Goal: Task Accomplishment & Management: Manage account settings

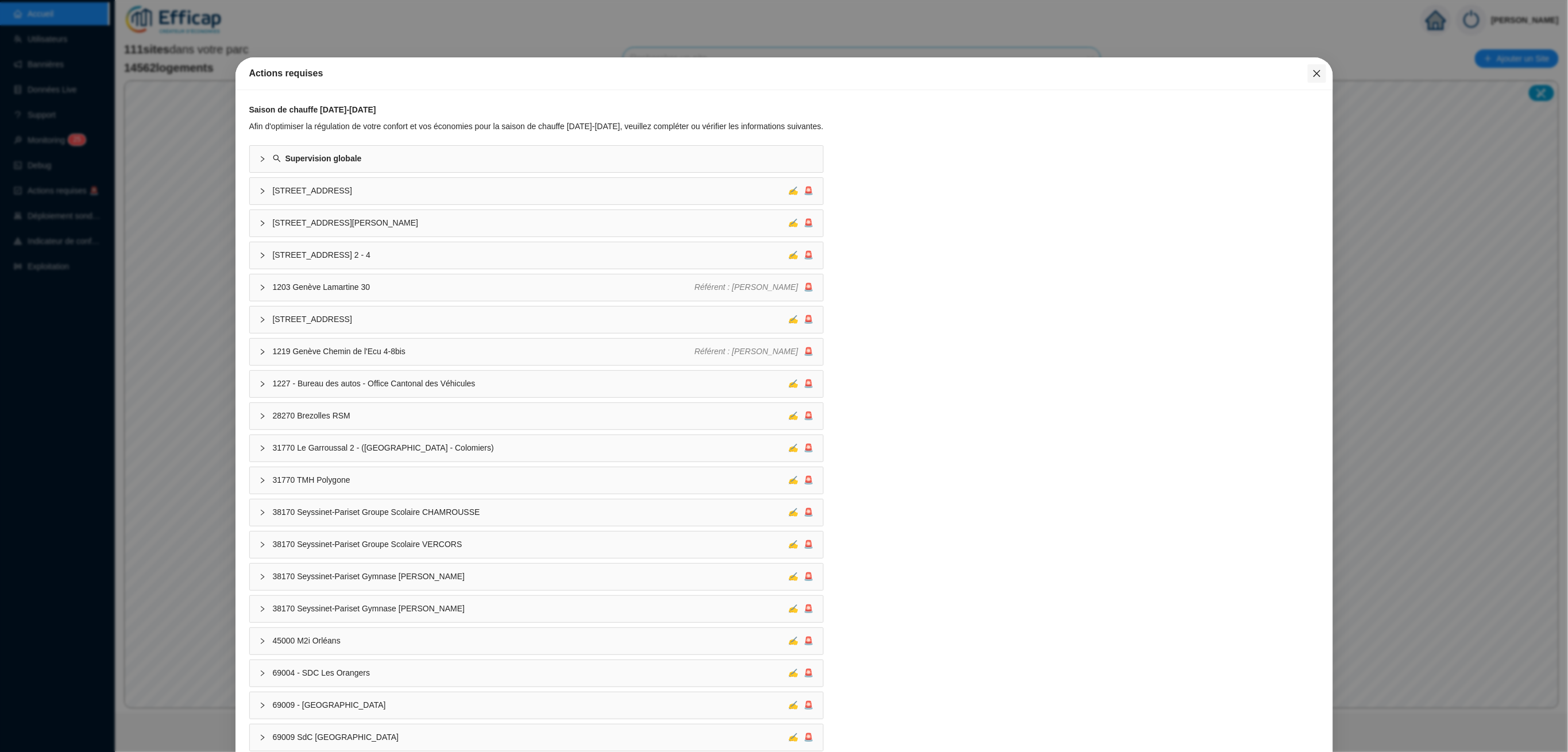
click at [1308, 73] on span "Fermer" at bounding box center [1317, 73] width 18 height 9
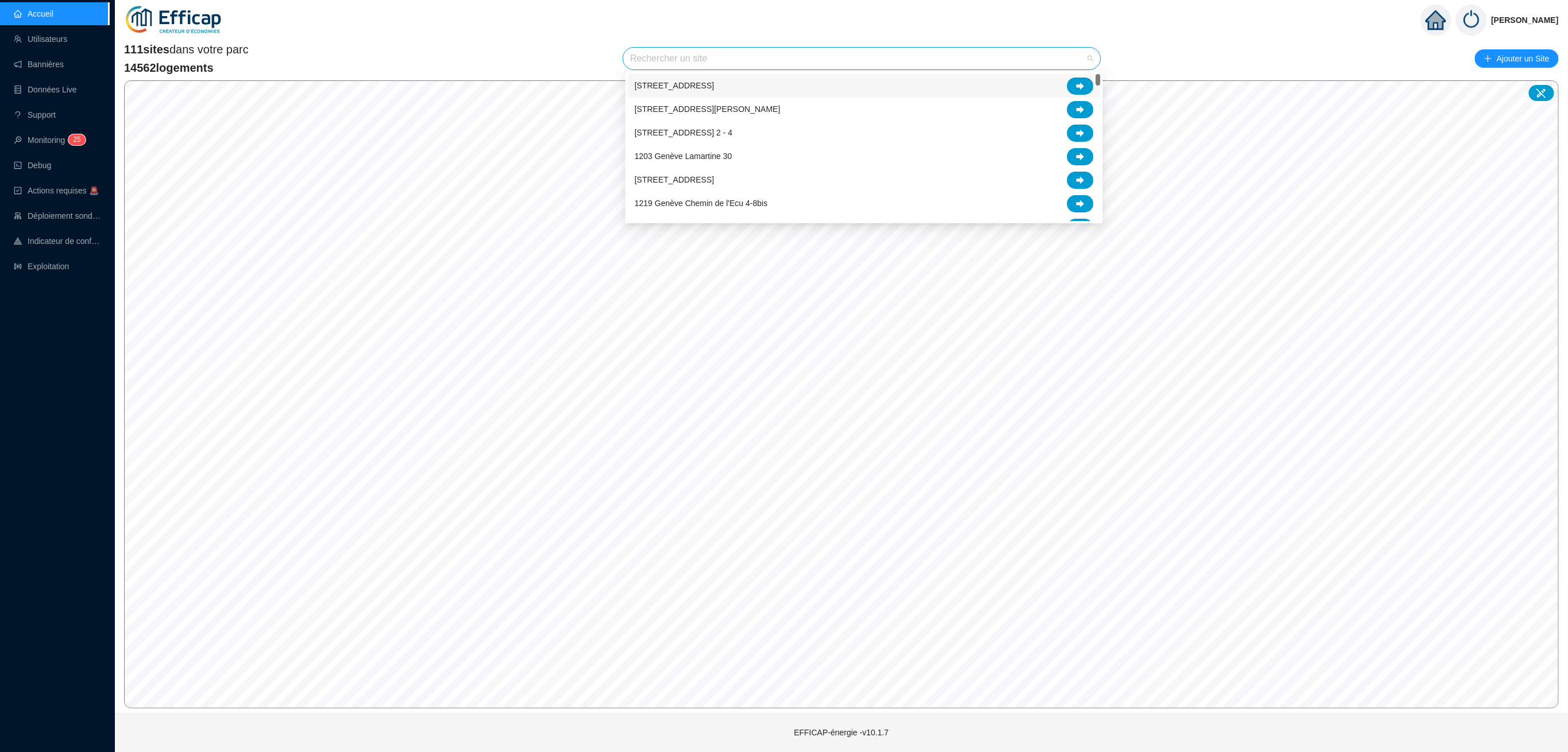
click at [822, 65] on input "search" at bounding box center [856, 59] width 453 height 22
type input "s"
type input "parc"
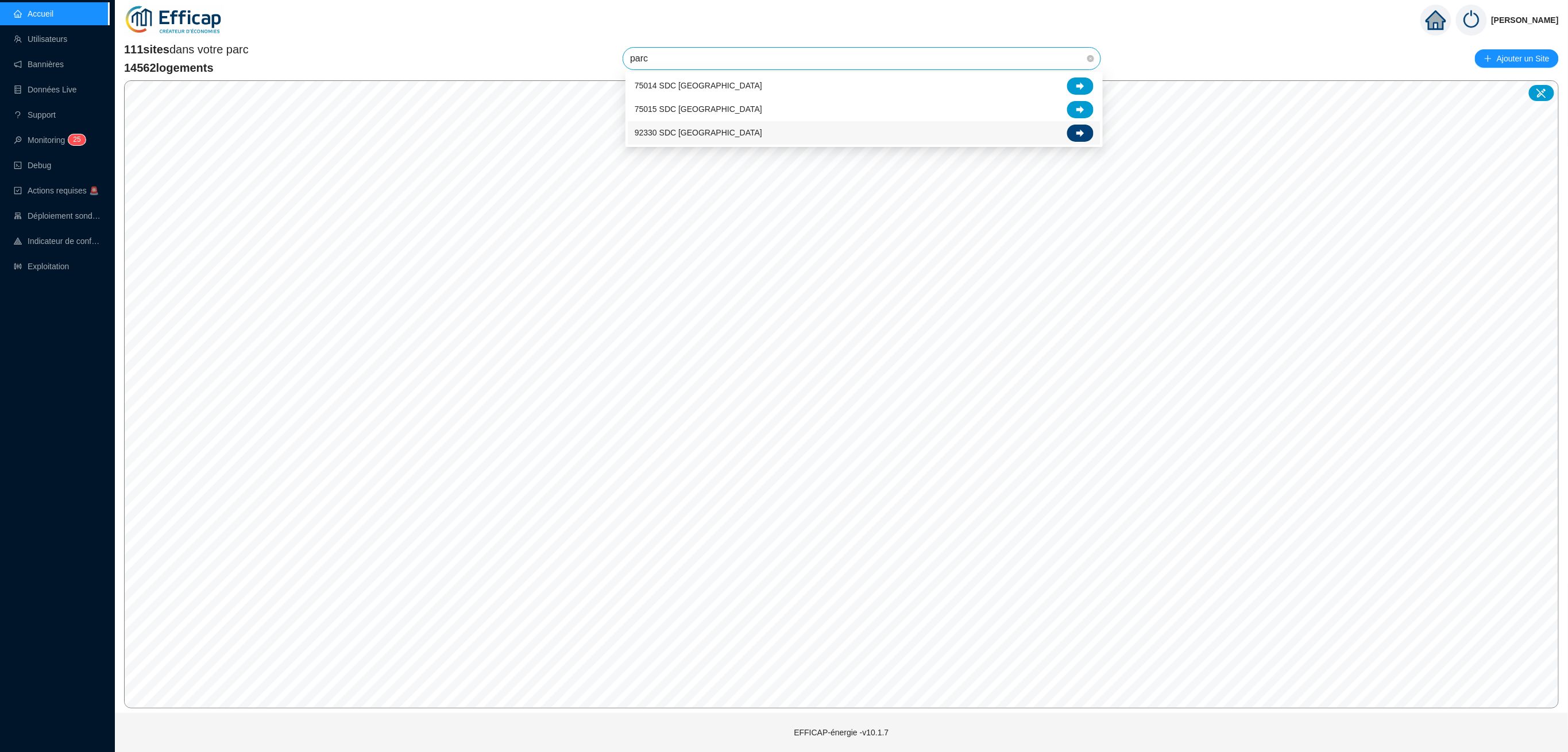
click at [1089, 129] on div at bounding box center [1080, 133] width 27 height 17
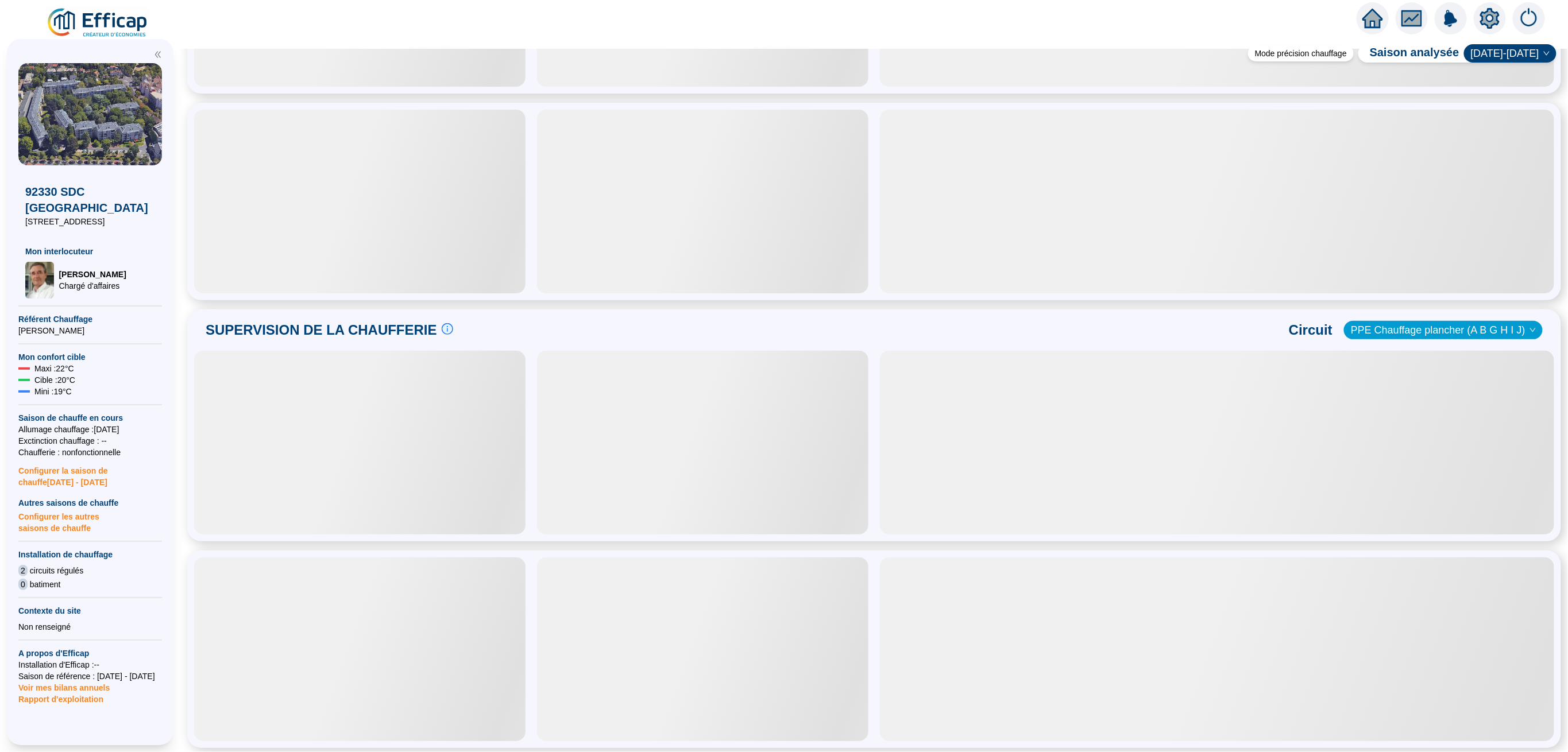
scroll to position [430, 0]
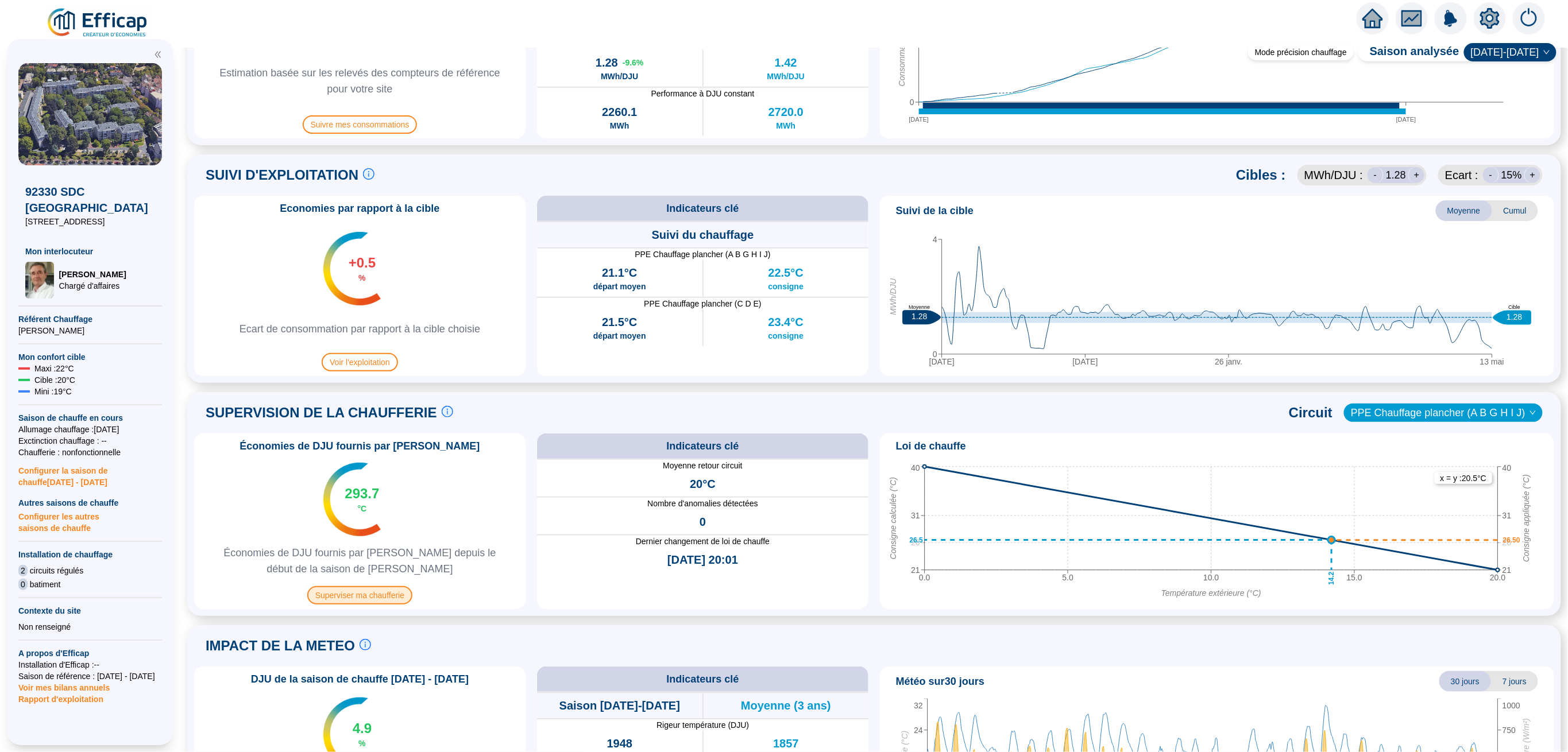
click at [355, 593] on span "Superviser ma chaufferie" at bounding box center [359, 595] width 105 height 18
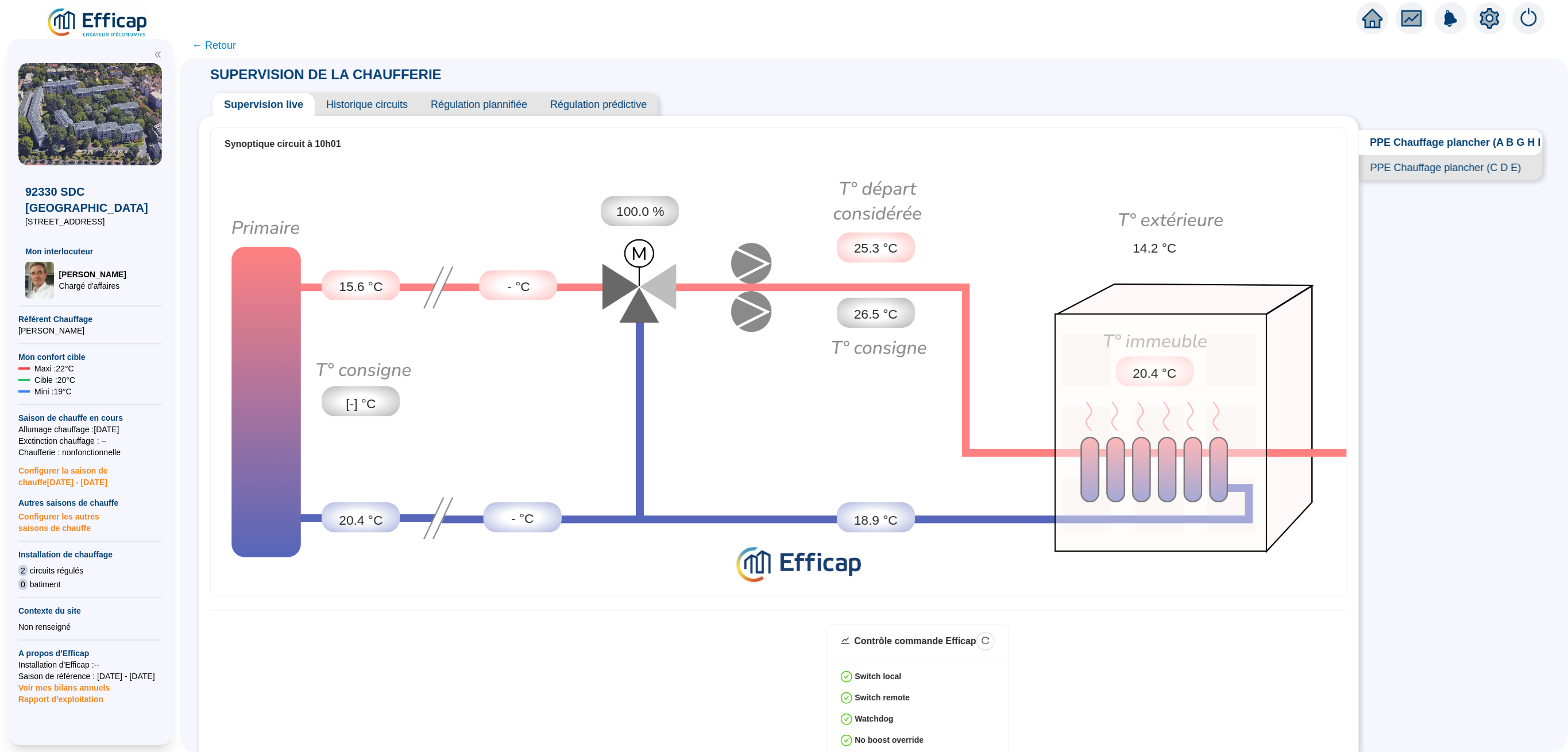
click at [235, 46] on span "← Retour" at bounding box center [214, 46] width 44 height 16
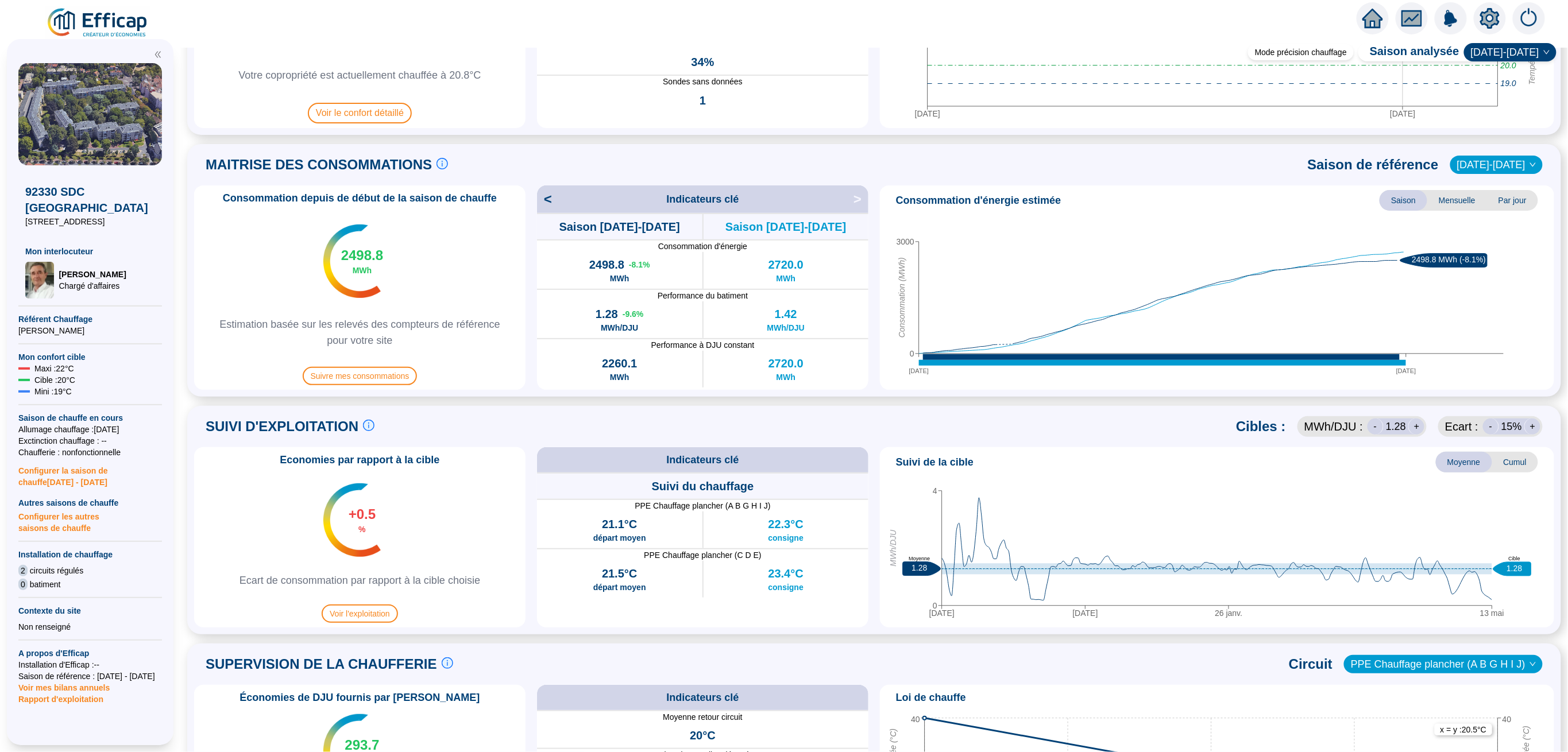
scroll to position [230, 0]
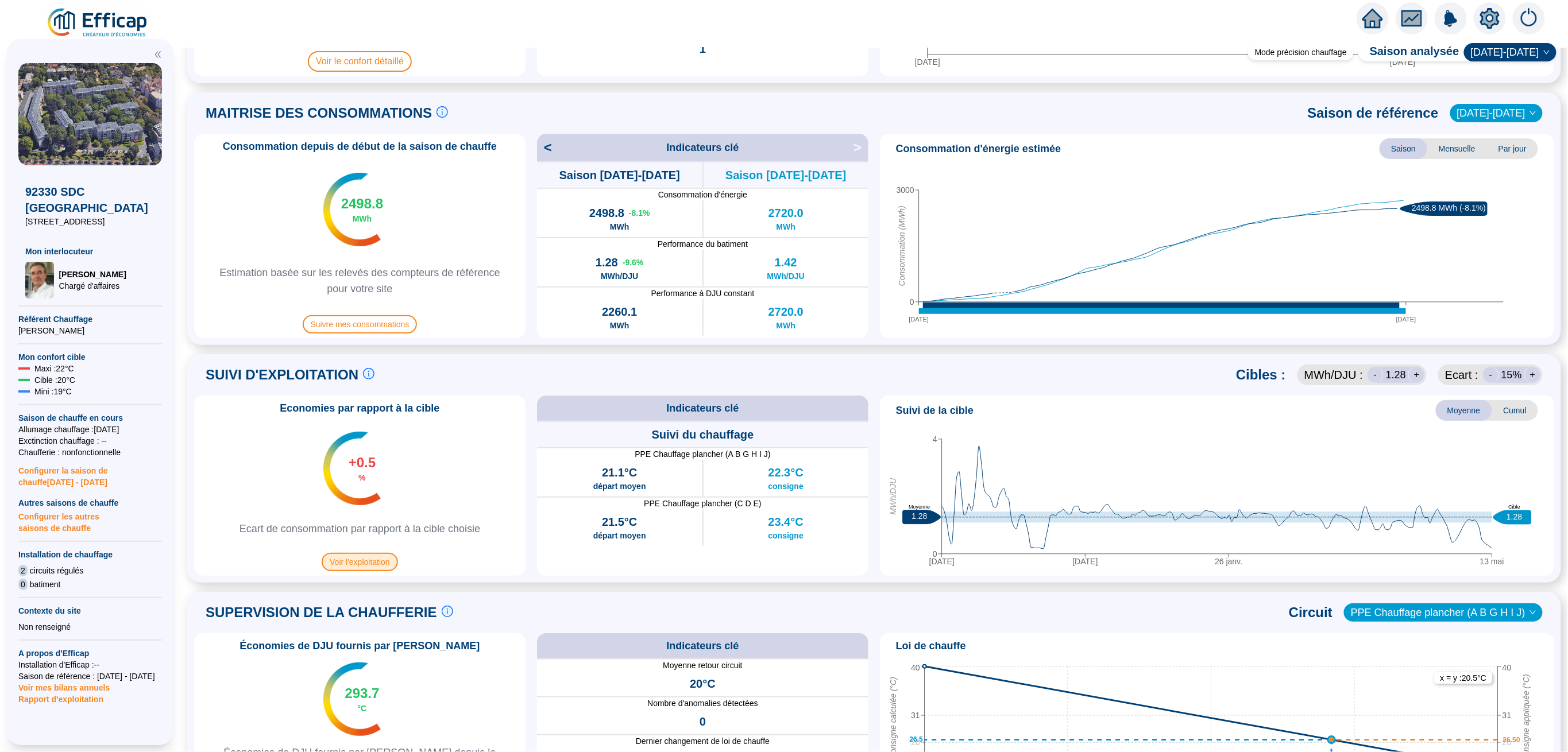
click at [359, 560] on span "Voir l'exploitation" at bounding box center [359, 562] width 76 height 18
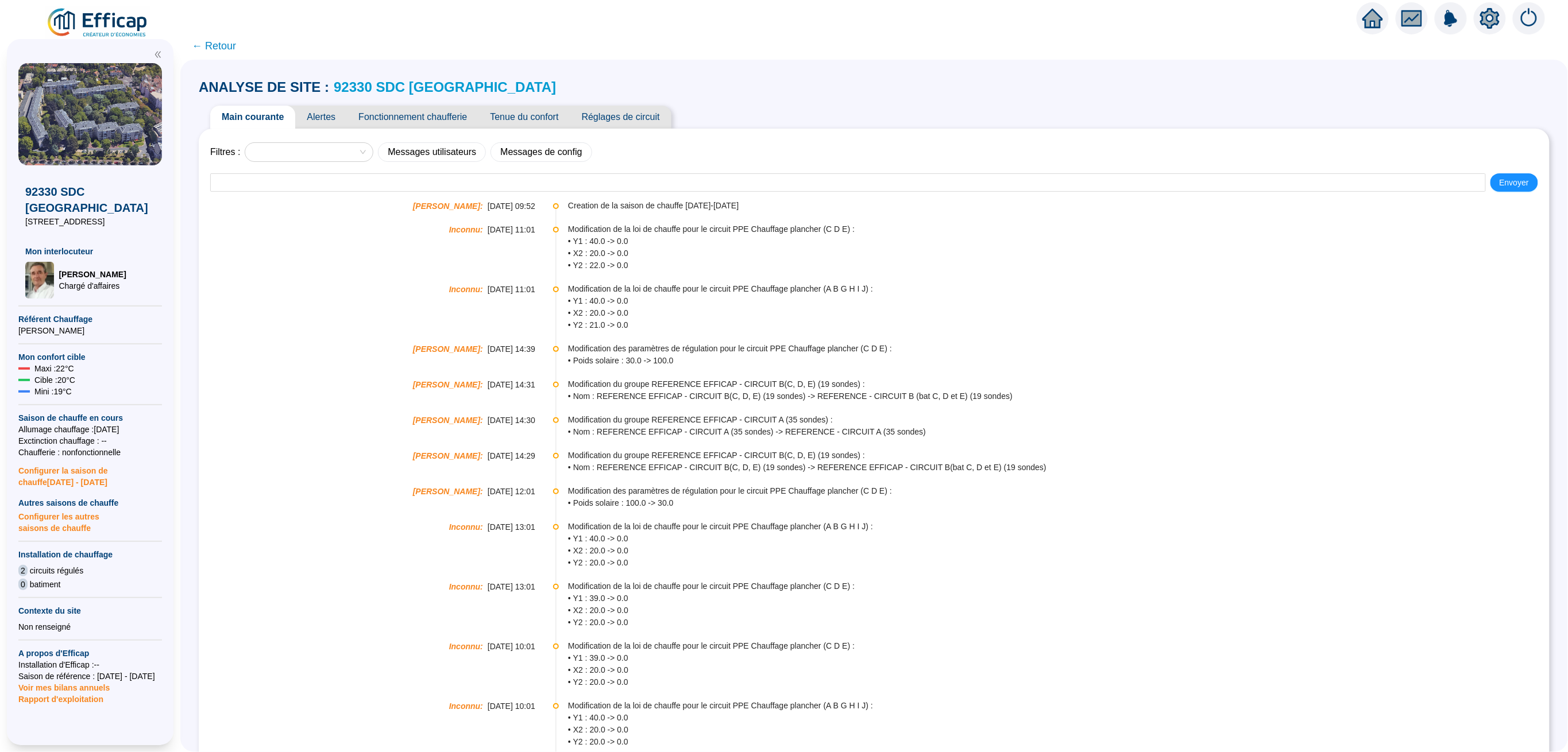
click at [225, 46] on span "← Retour" at bounding box center [214, 46] width 44 height 16
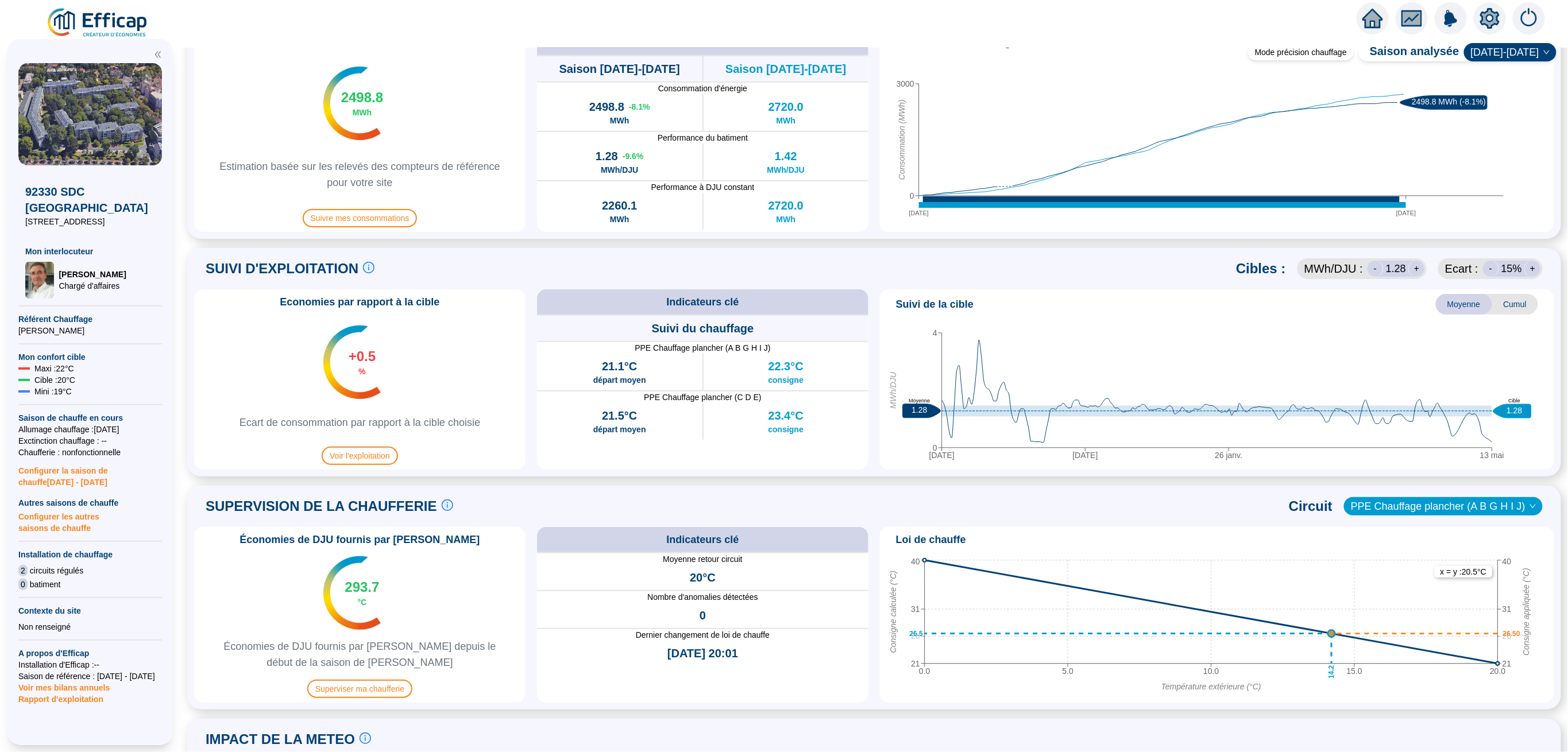
scroll to position [459, 0]
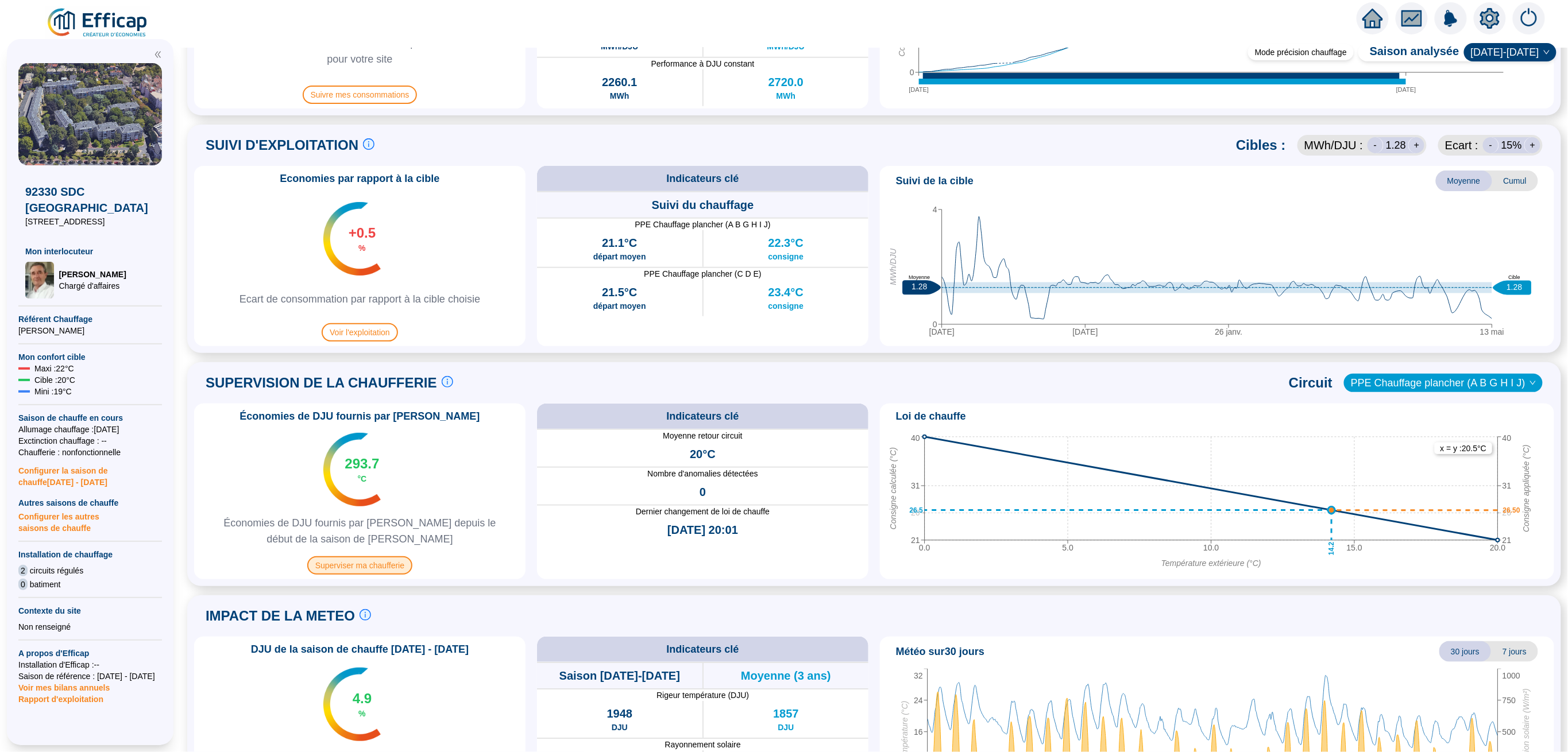
click at [366, 563] on span "Superviser ma chaufferie" at bounding box center [359, 565] width 105 height 18
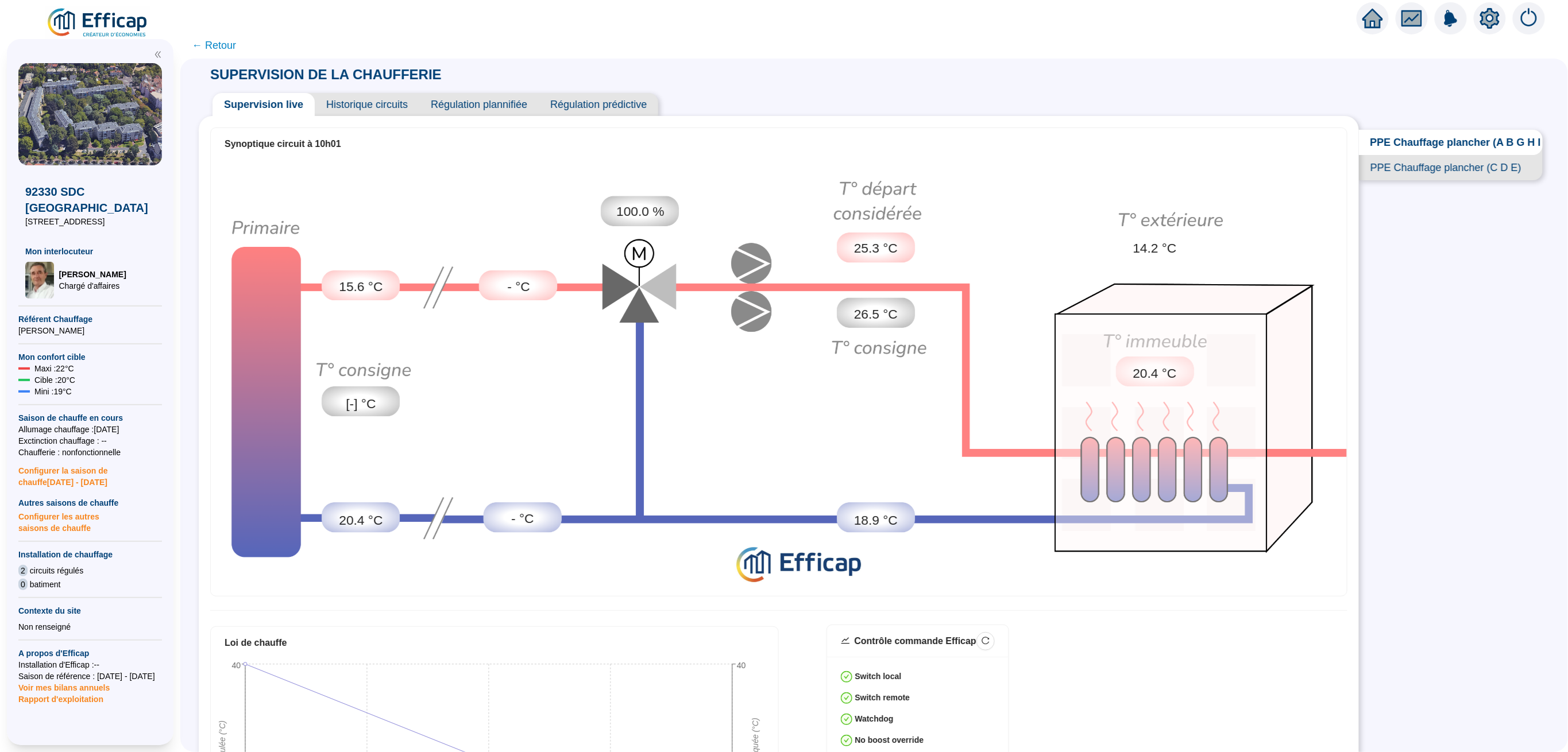
click at [374, 102] on span "Historique circuits" at bounding box center [367, 104] width 104 height 23
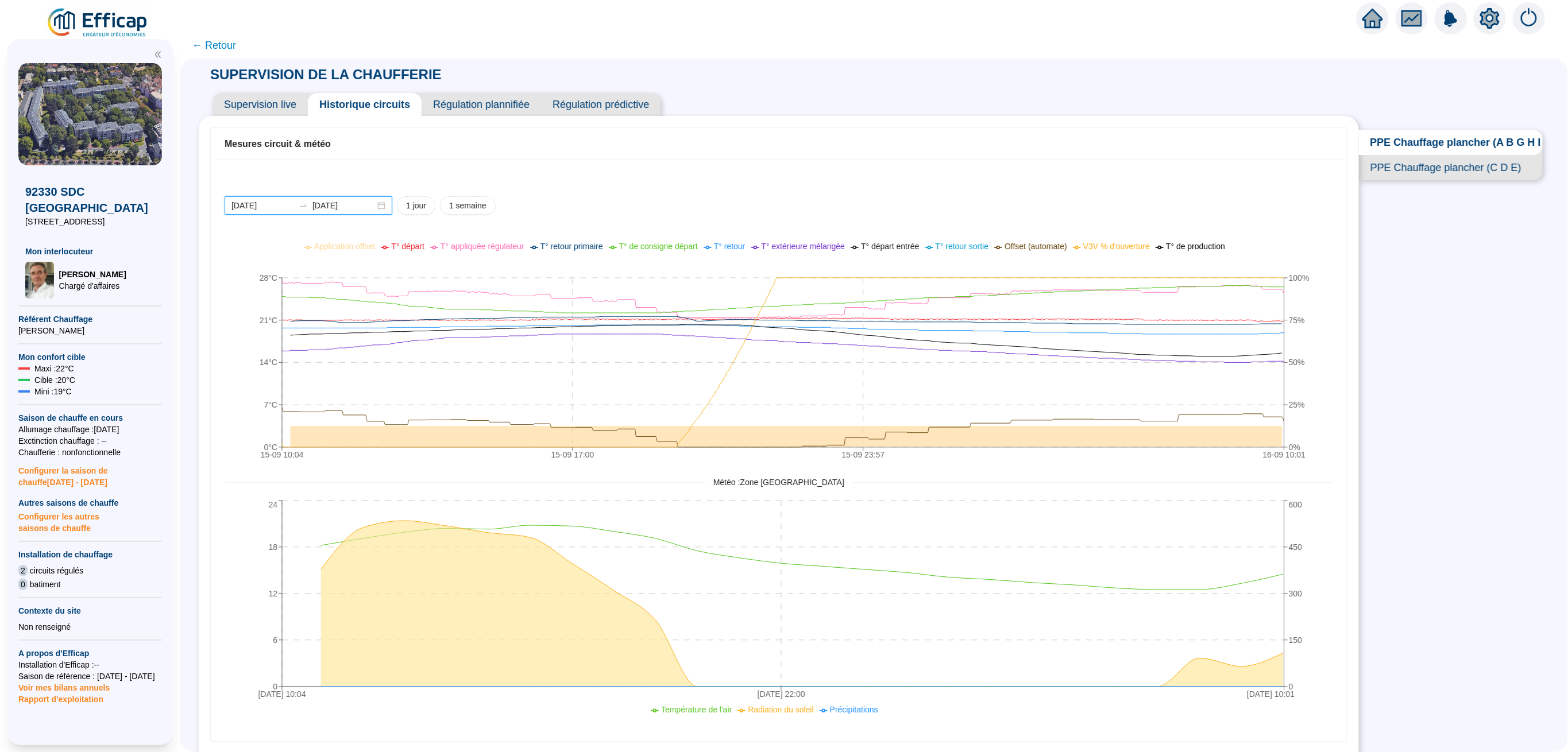
click at [291, 207] on input "[DATE]" at bounding box center [263, 205] width 62 height 12
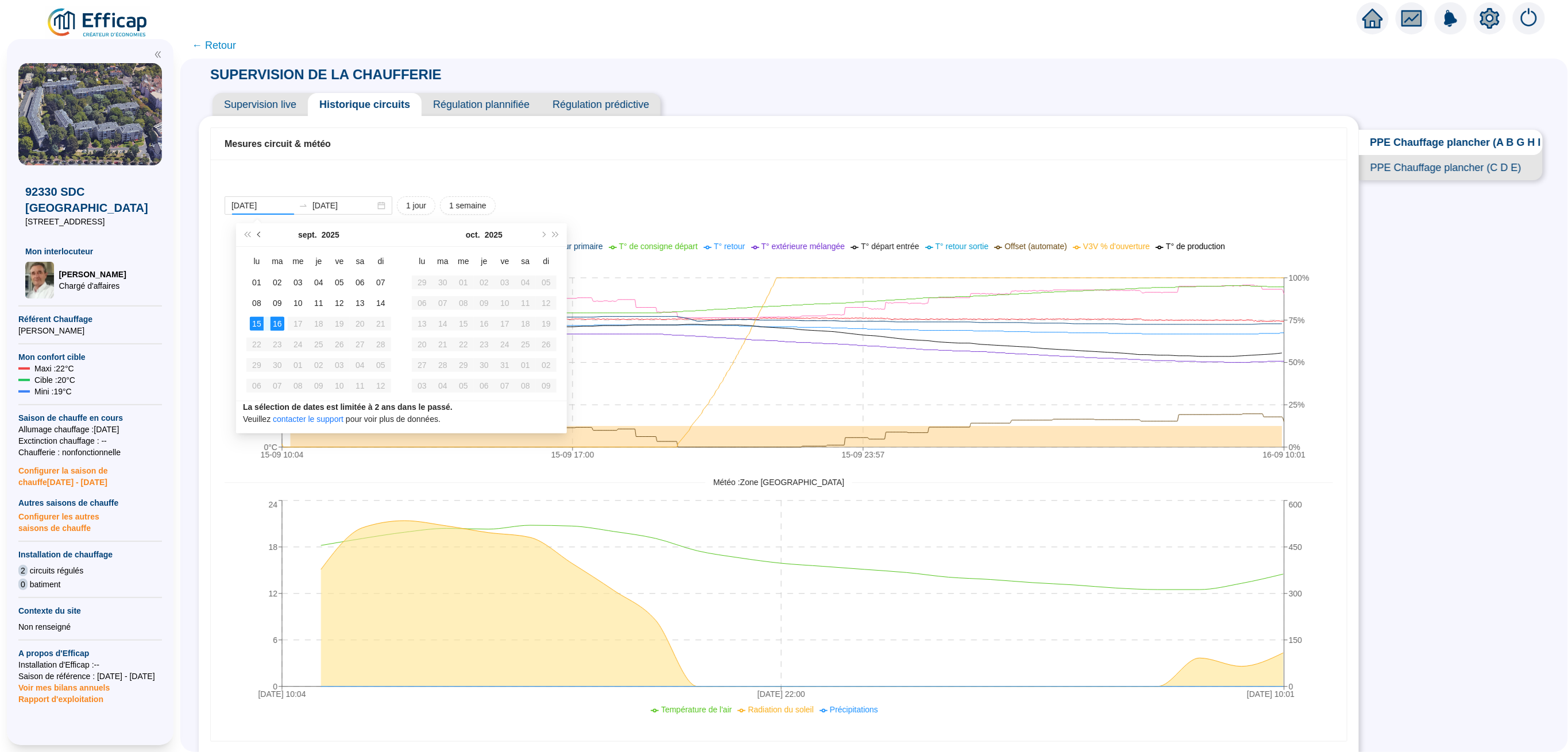
click at [258, 237] on button "Mois précédent (PageUp)" at bounding box center [259, 234] width 13 height 23
click at [258, 237] on button "Mois précédent (PageUp)" at bounding box center [259, 234] width 13 height 23
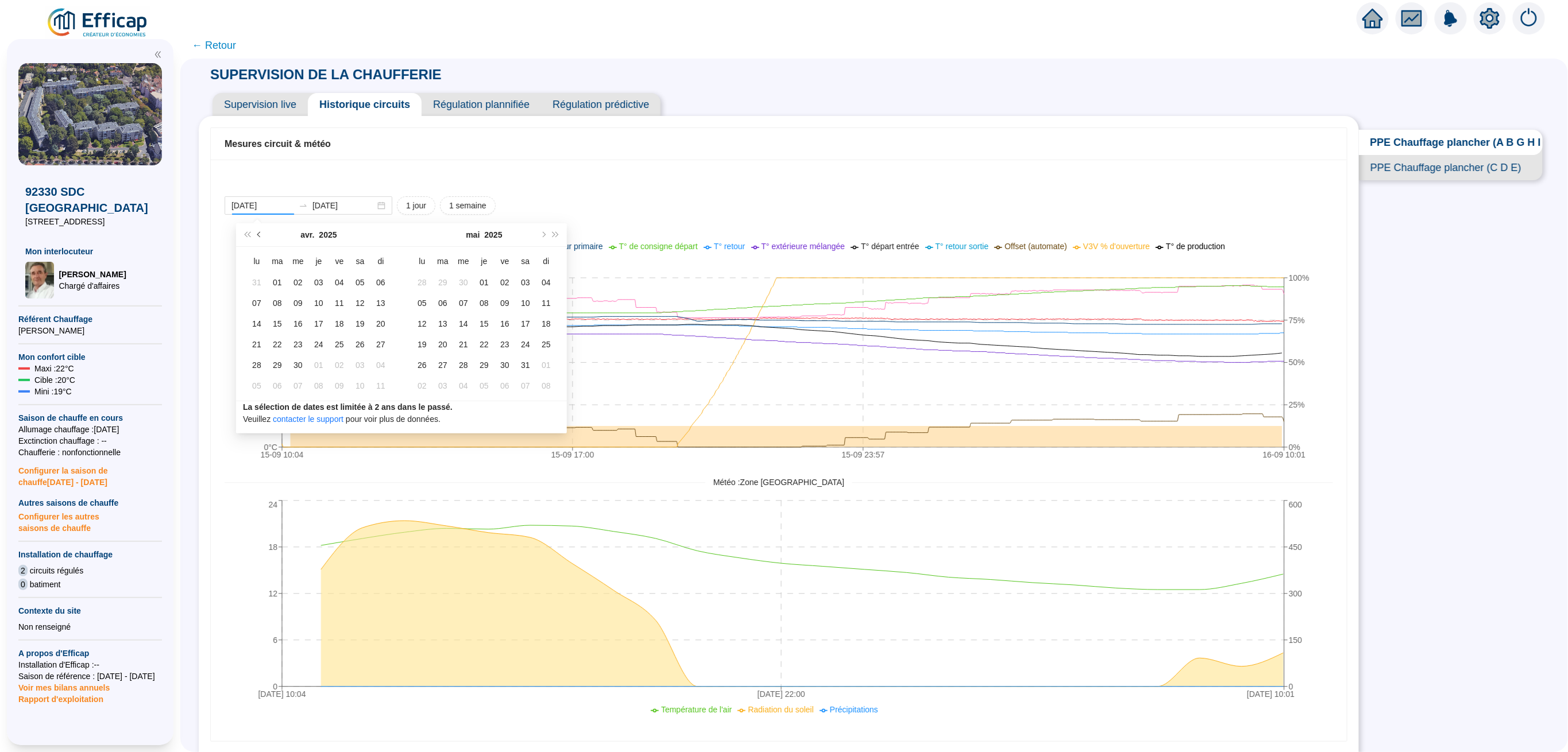
click at [258, 237] on button "Mois précédent (PageUp)" at bounding box center [259, 234] width 13 height 23
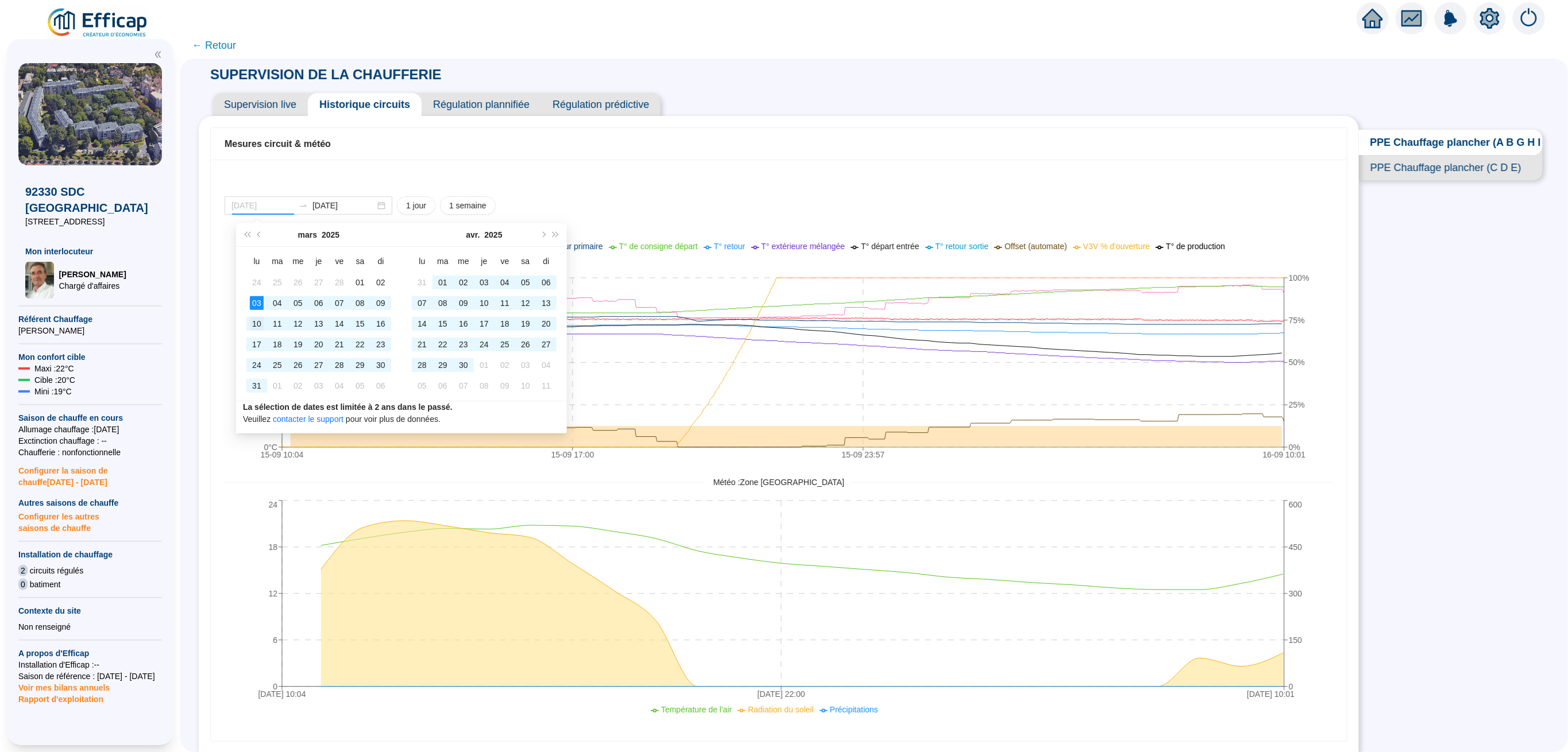
type input "[DATE]"
click at [258, 323] on div "10" at bounding box center [257, 323] width 14 height 14
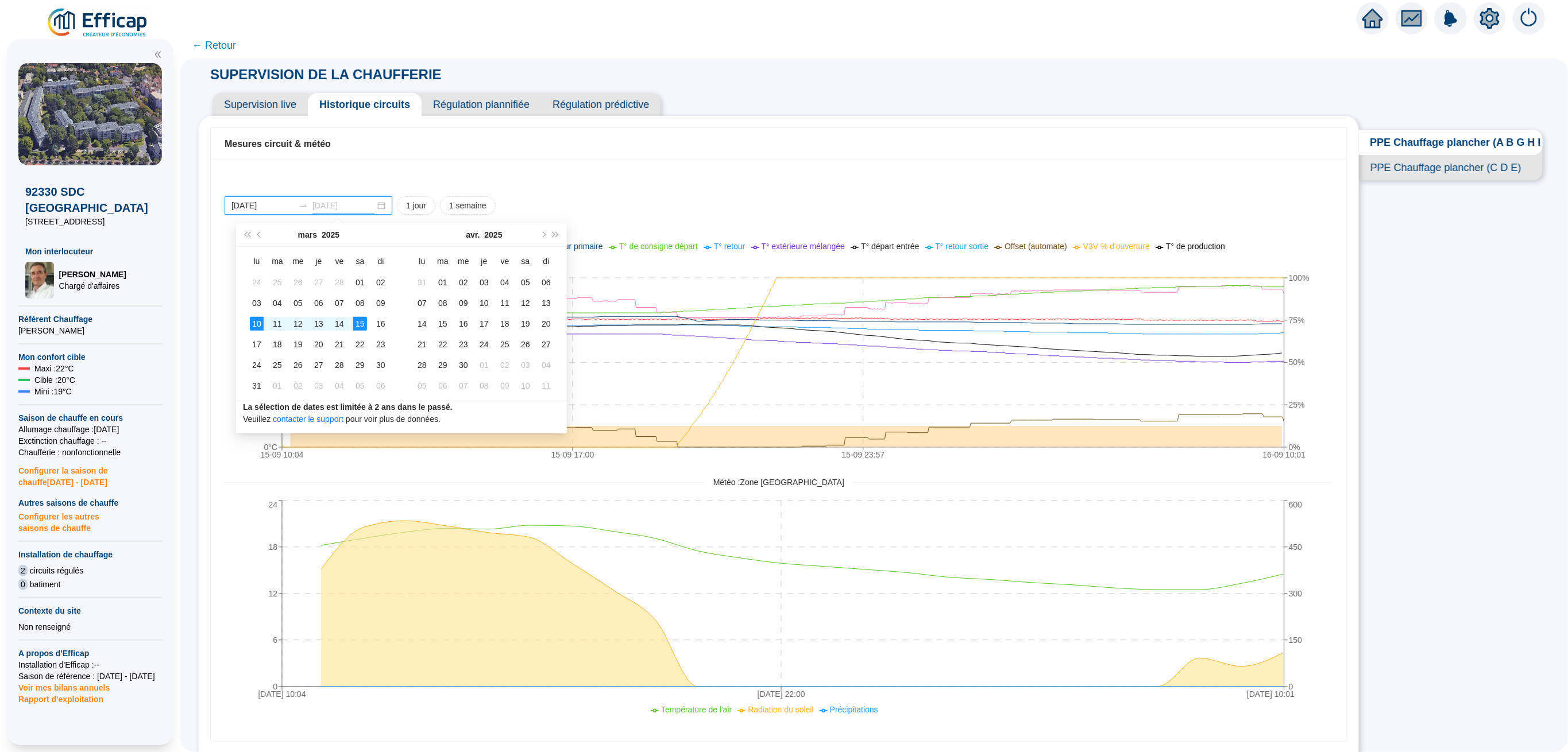
type input "[DATE]"
click at [368, 323] on td "15" at bounding box center [360, 323] width 21 height 21
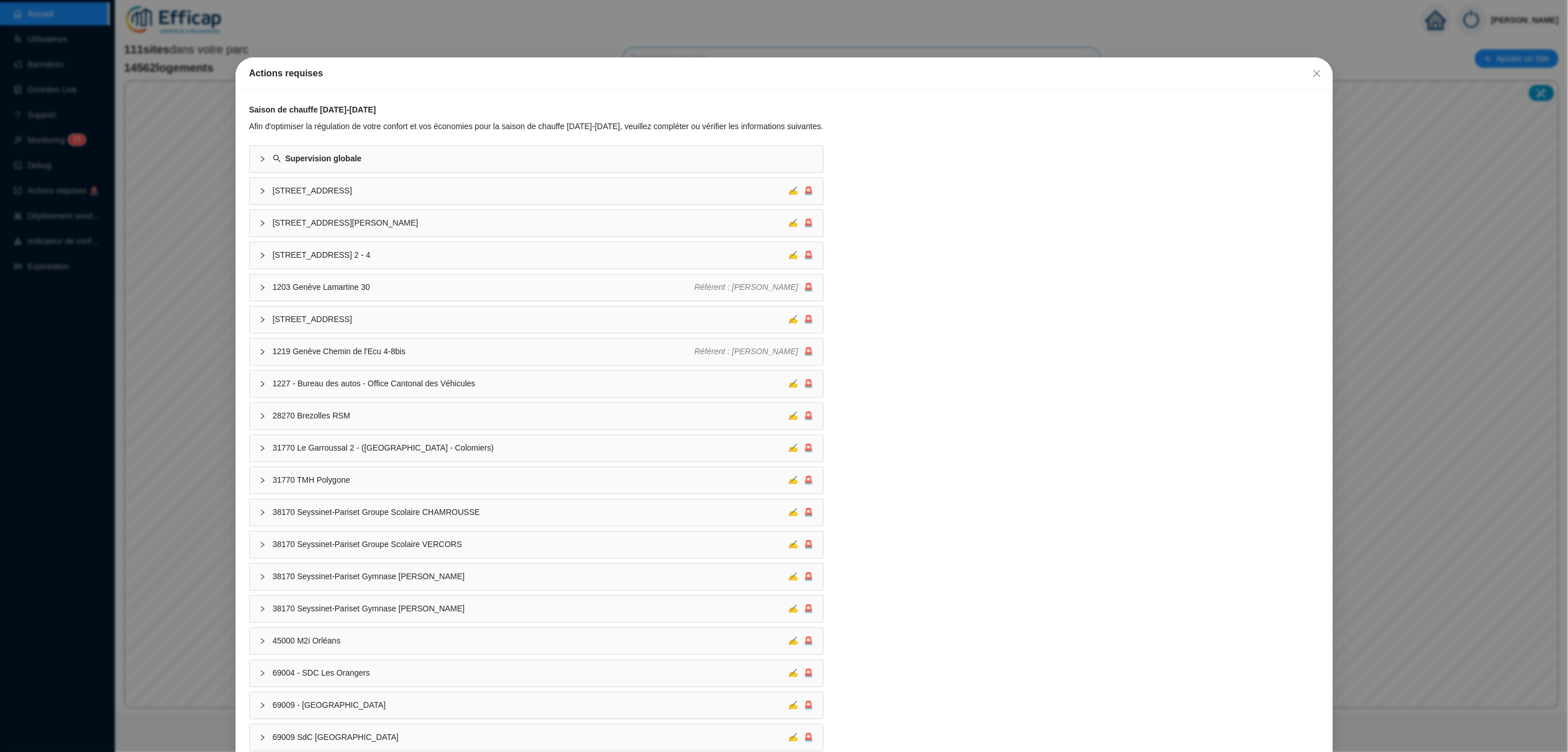
drag, startPoint x: 1300, startPoint y: 71, endPoint x: 1254, endPoint y: 92, distance: 50.6
click at [1308, 71] on span "Fermer" at bounding box center [1317, 73] width 18 height 9
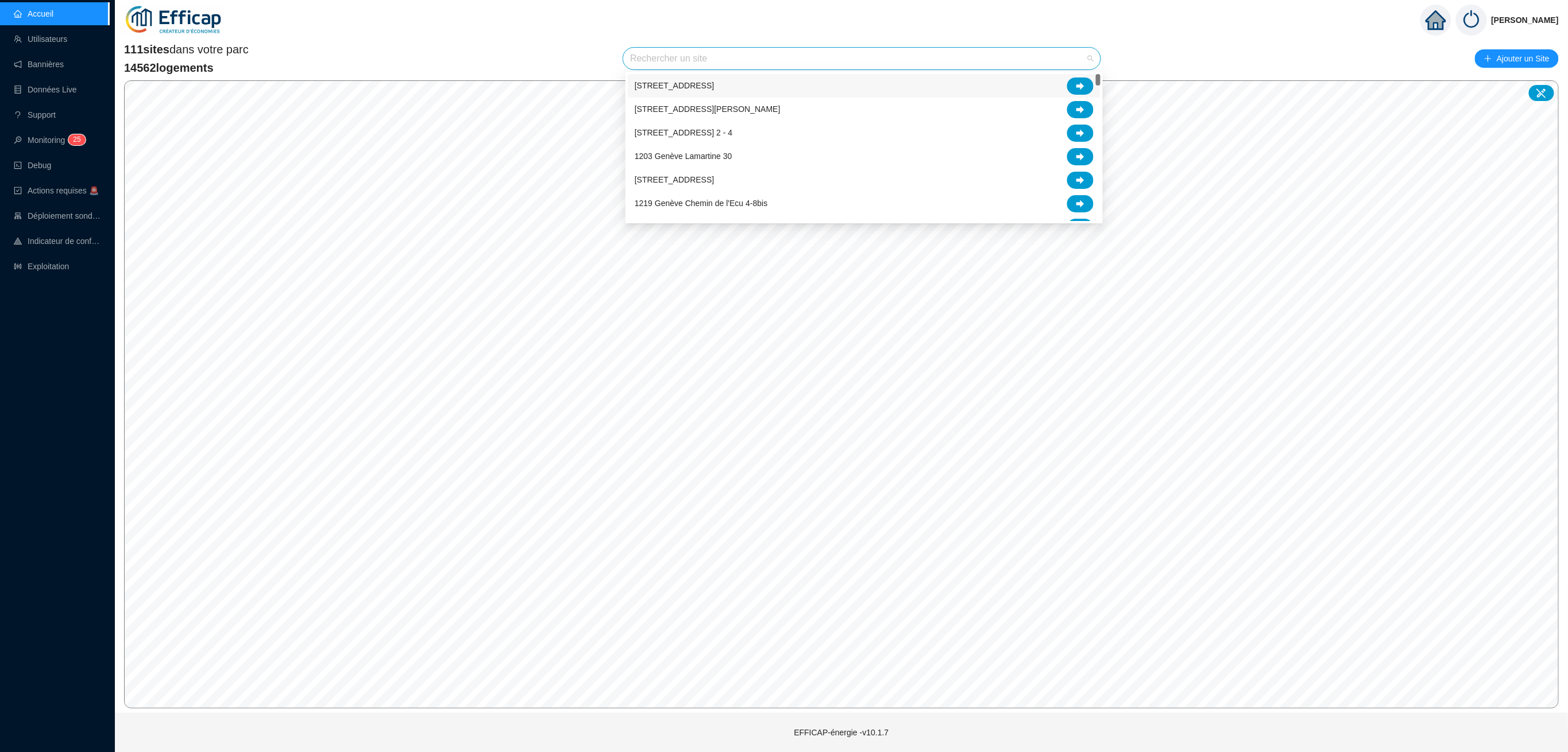
click at [795, 58] on input "search" at bounding box center [856, 59] width 453 height 22
type input "parc"
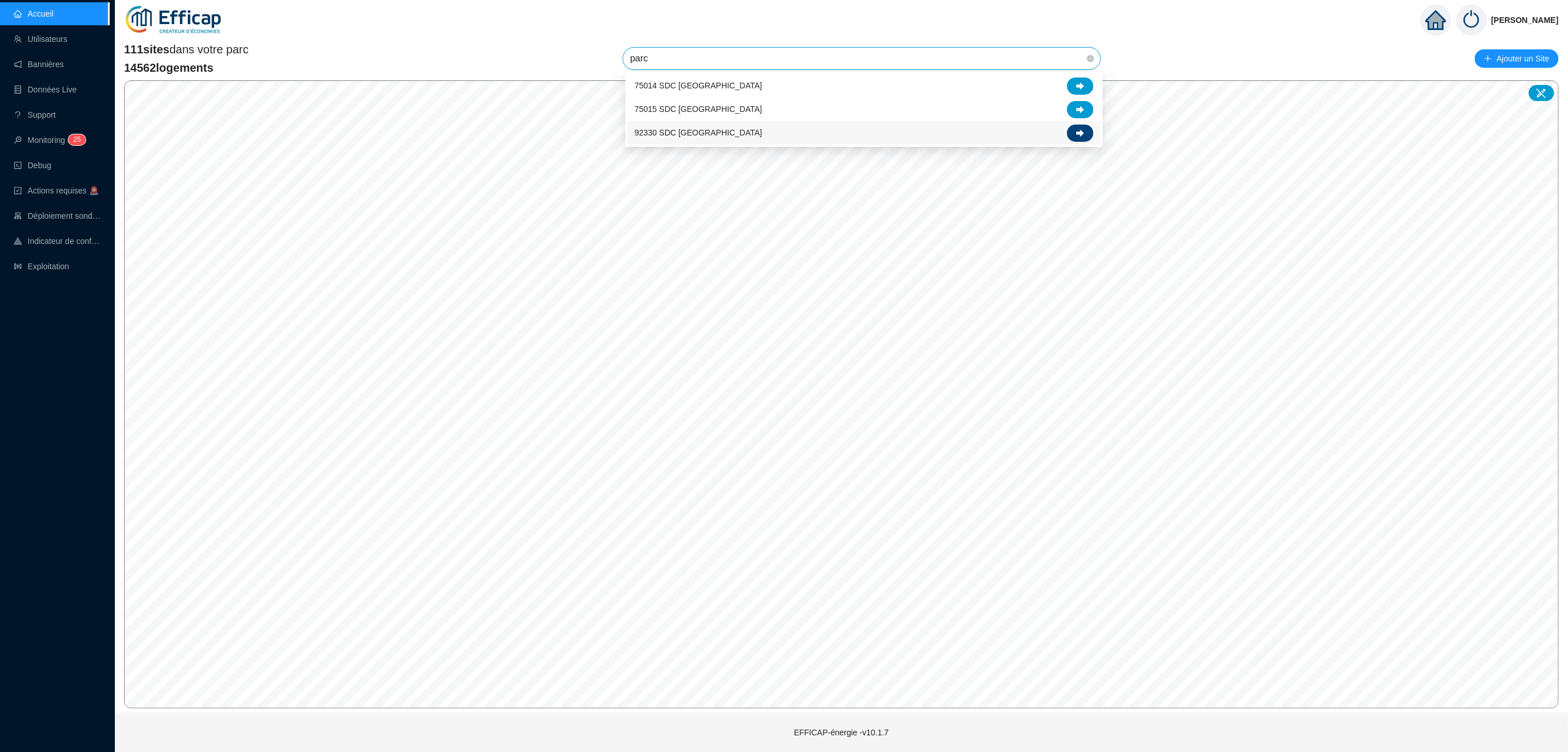
click at [1075, 133] on div at bounding box center [1080, 133] width 27 height 17
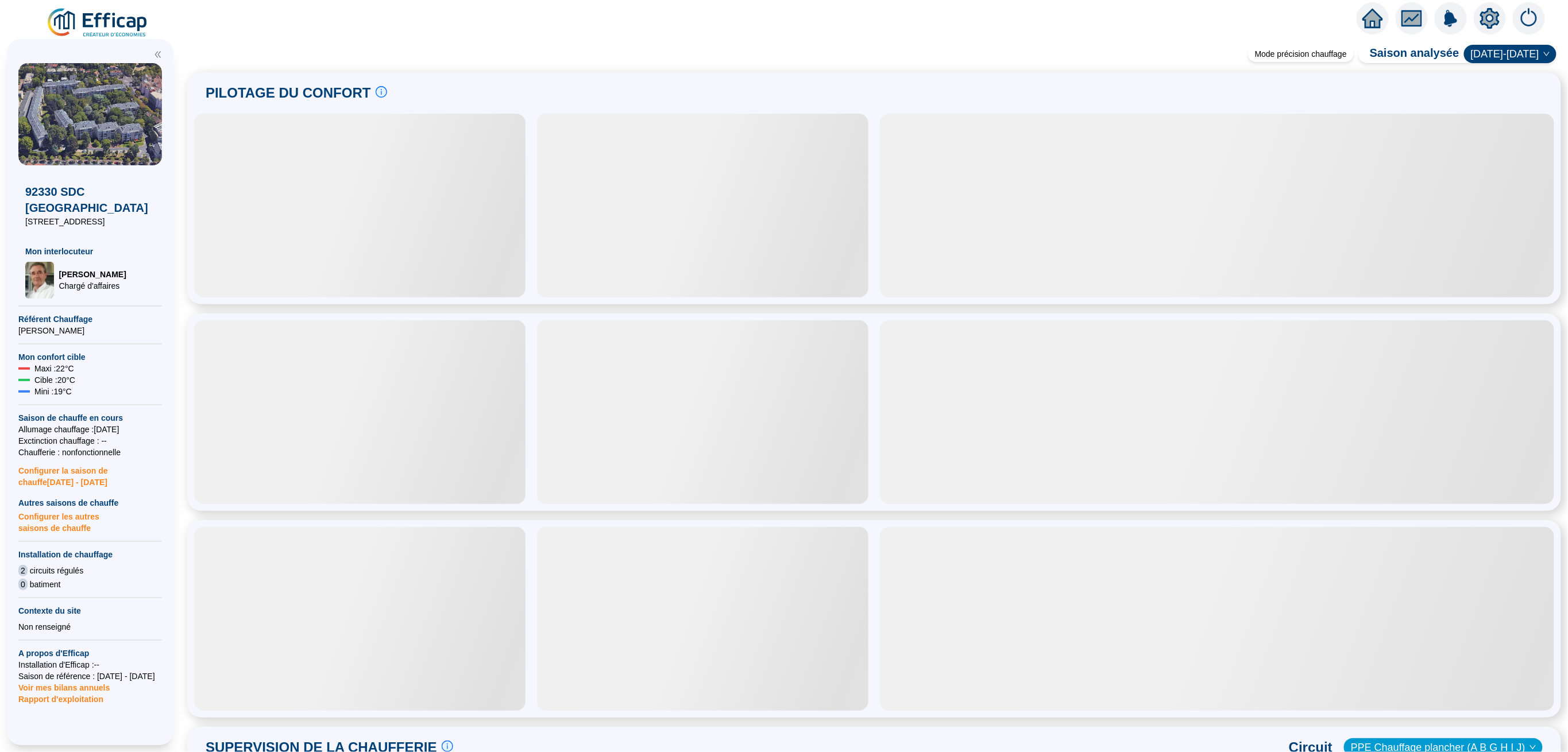
click at [1495, 21] on icon "setting" at bounding box center [1489, 17] width 19 height 18
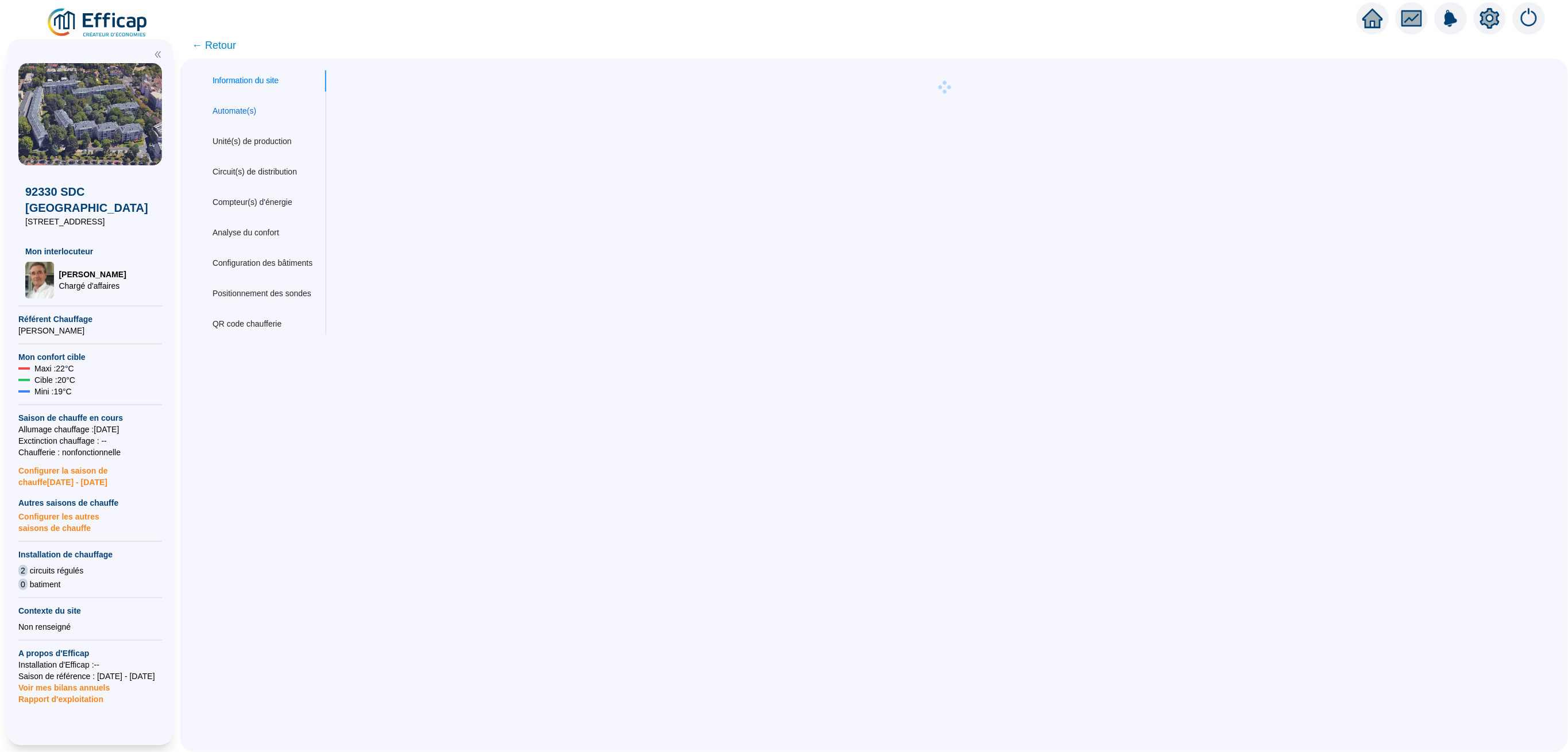
click at [253, 114] on div "Automate(s)" at bounding box center [235, 111] width 44 height 12
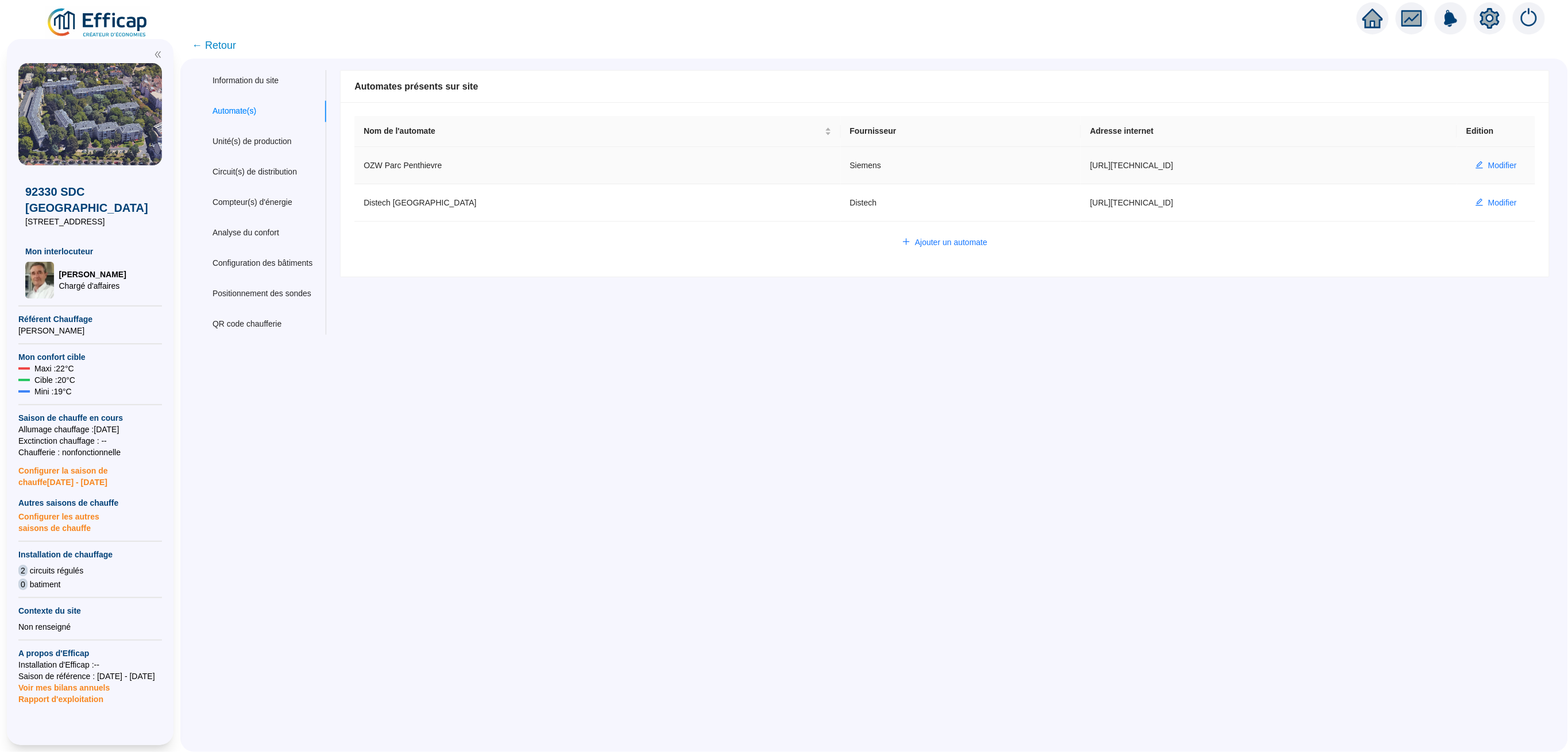
drag, startPoint x: 1087, startPoint y: 160, endPoint x: 1006, endPoint y: 173, distance: 82.0
click at [1080, 173] on td "https://80.13.116.171" at bounding box center [1268, 165] width 376 height 38
copy td "https://80.13.116.171"
click at [1492, 165] on span "Modifier" at bounding box center [1502, 165] width 28 height 12
type input "OZW Parc Penthievre"
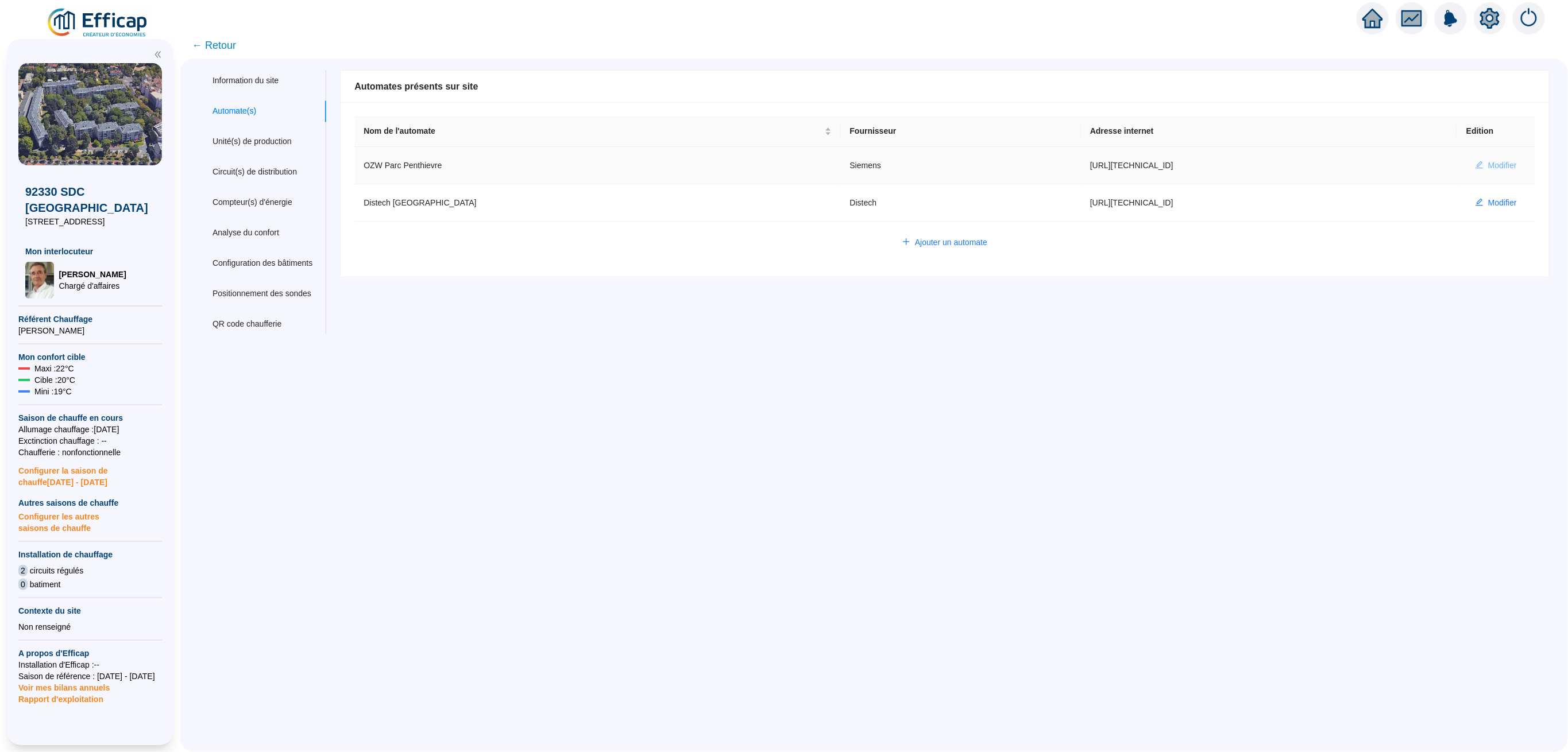
type input "https://80.13.116.171"
type input "plant-efficap"
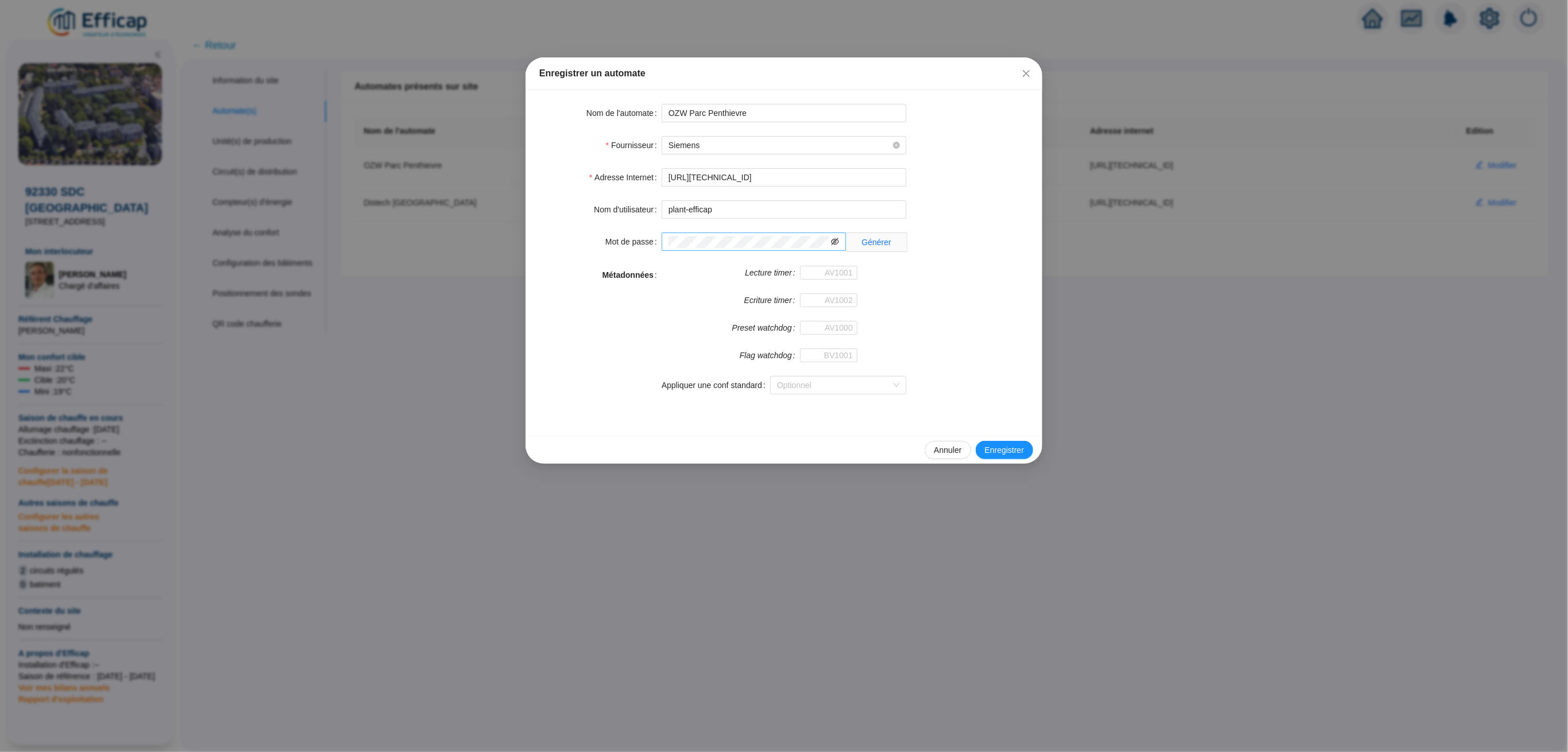
click at [836, 242] on icon "eye-invisible" at bounding box center [835, 241] width 8 height 8
click at [653, 245] on div "Mot de passe Générer" at bounding box center [784, 242] width 489 height 19
click at [941, 445] on span "Annuler" at bounding box center [948, 450] width 27 height 12
